Goal: Entertainment & Leisure: Consume media (video, audio)

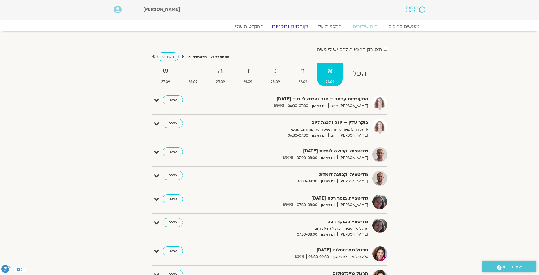
click at [284, 29] on link "קורסים ותכניות" at bounding box center [290, 26] width 50 height 7
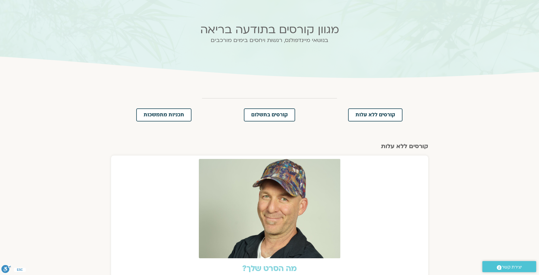
scroll to position [33, 0]
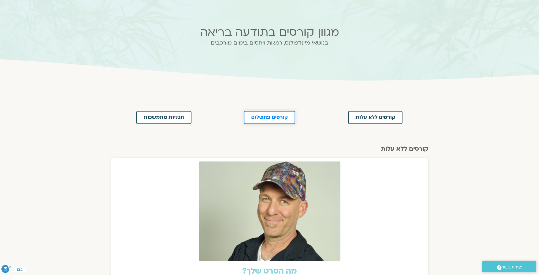
click at [264, 119] on span "קורסים בתשלום" at bounding box center [269, 117] width 37 height 5
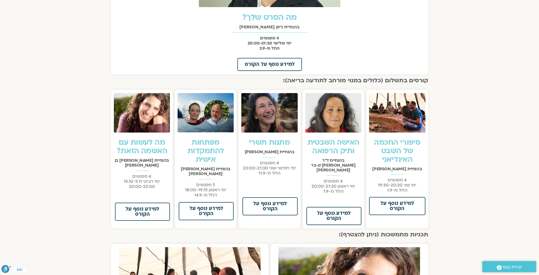
scroll to position [288, 0]
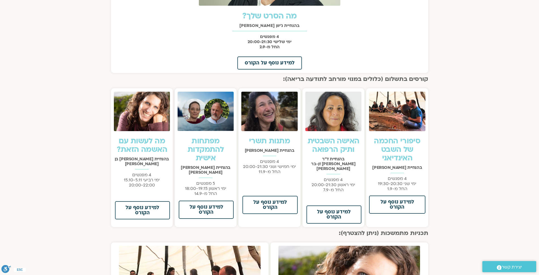
click at [211, 145] on link "מפתחות להתמקדות אישית" at bounding box center [206, 149] width 36 height 27
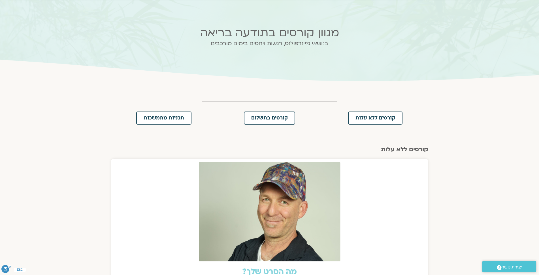
scroll to position [0, 0]
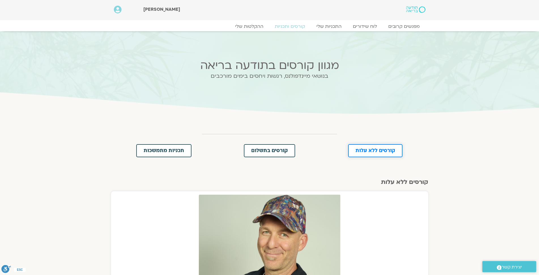
click at [369, 150] on span "קורסים ללא עלות" at bounding box center [376, 150] width 40 height 5
click at [167, 150] on span "תכניות מתמשכות" at bounding box center [164, 150] width 41 height 5
click at [250, 27] on link "ההקלטות שלי" at bounding box center [250, 26] width 48 height 7
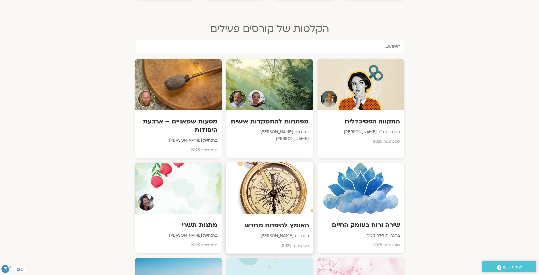
scroll to position [317, 0]
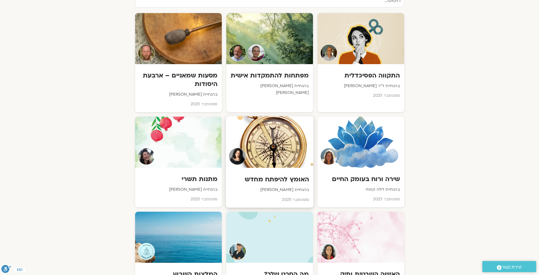
click at [280, 139] on div at bounding box center [270, 142] width 88 height 52
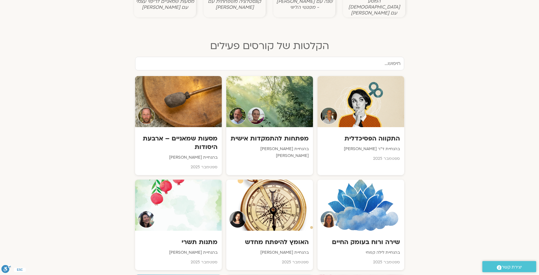
scroll to position [254, 0]
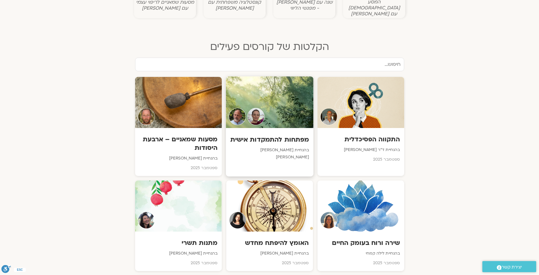
click at [285, 135] on h3 "מפתחות להתמקדות אישית" at bounding box center [269, 139] width 79 height 9
click at [271, 198] on div at bounding box center [270, 205] width 88 height 52
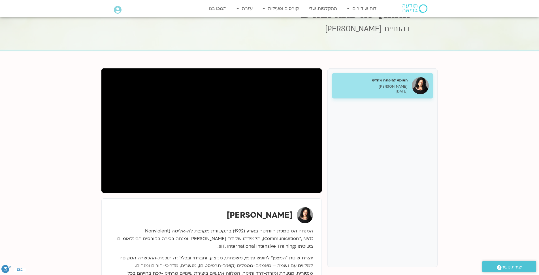
scroll to position [26, 0]
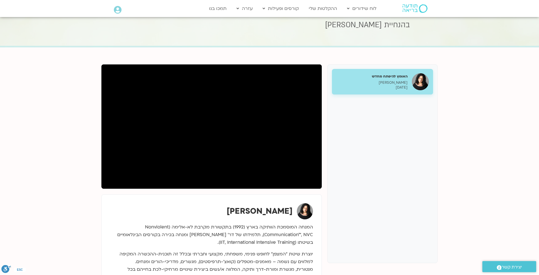
click at [44, 146] on section "האומץ להיפתח מחדש ארנינה קשתן 10/09/2025 ארנינה קשתן" at bounding box center [269, 264] width 539 height 434
click at [37, 163] on section "האומץ להיפתח מחדש ארנינה קשתן 10/09/2025 ארנינה קשתן" at bounding box center [269, 264] width 539 height 434
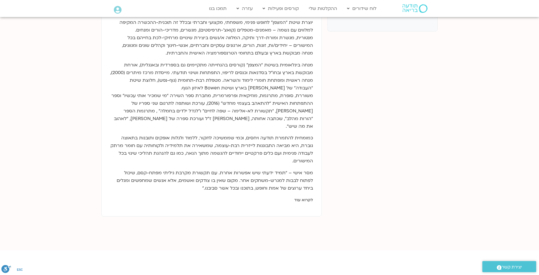
scroll to position [258, 0]
click at [307, 197] on link "לקרוא עוד" at bounding box center [303, 199] width 19 height 5
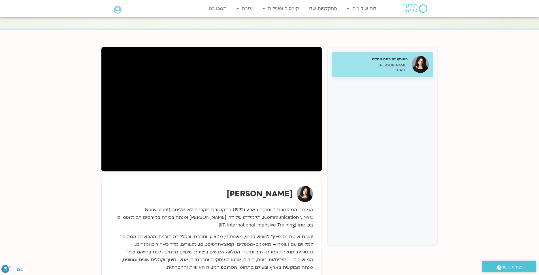
scroll to position [40, 0]
